Goal: Ask a question

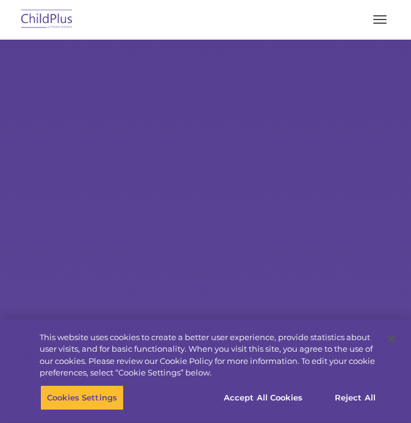
select select "MEDIUM"
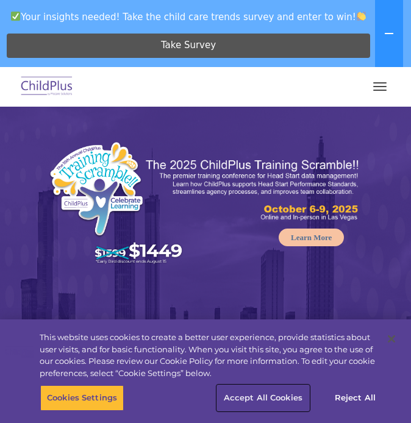
click at [288, 407] on button "Accept All Cookies" at bounding box center [263, 398] width 92 height 26
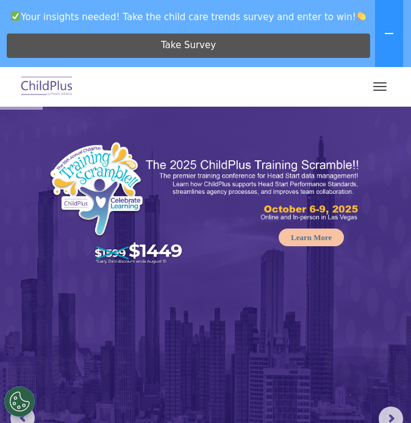
click at [375, 95] on button "button" at bounding box center [380, 87] width 26 height 20
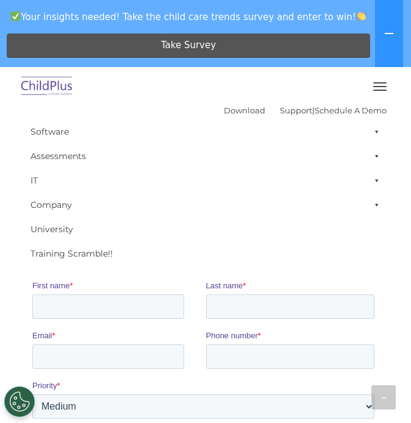
scroll to position [2451, 0]
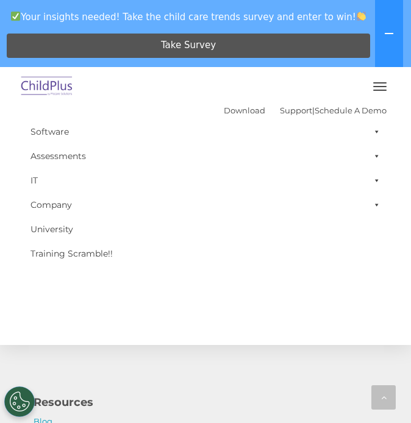
click at [150, 315] on div at bounding box center [205, 6] width 387 height 617
click at [380, 80] on button "button" at bounding box center [380, 87] width 26 height 20
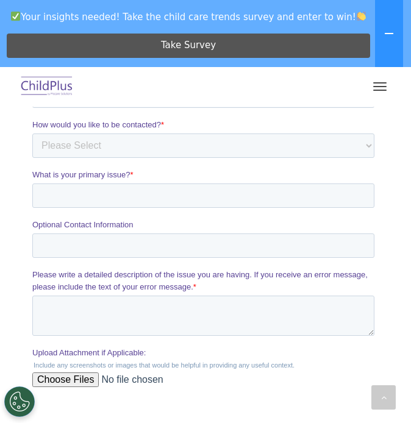
scroll to position [2268, 0]
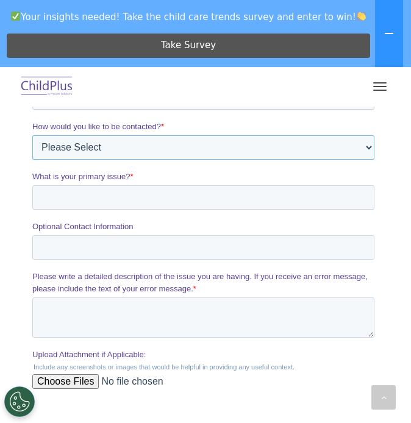
click at [184, 148] on select "Please Select Phone Email" at bounding box center [203, 148] width 342 height 24
select select "Email"
click at [32, 160] on select "Please Select Phone Email" at bounding box center [203, 148] width 342 height 24
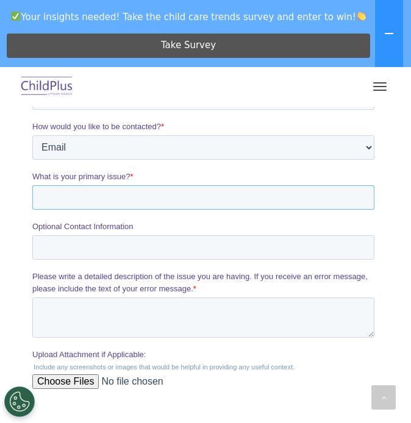
click at [110, 193] on input "What is your primary issue? *" at bounding box center [203, 198] width 342 height 24
